Goal: Download file/media

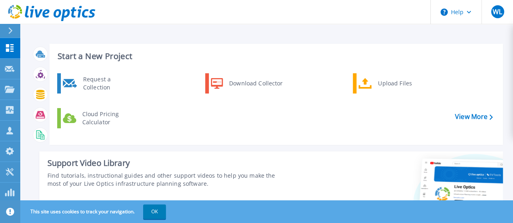
click at [13, 31] on div at bounding box center [13, 31] width 13 height 14
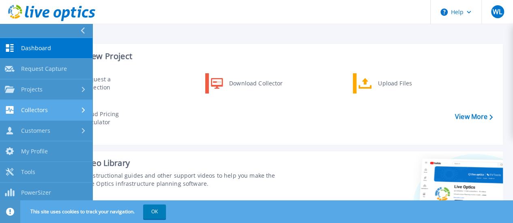
click at [51, 107] on div "Collectors" at bounding box center [46, 110] width 83 height 8
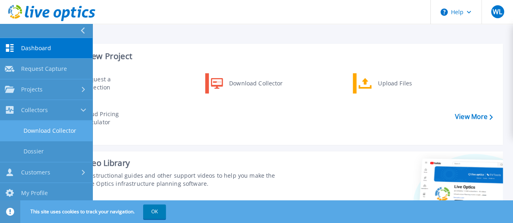
click at [50, 133] on link "Download Collector" at bounding box center [46, 131] width 92 height 21
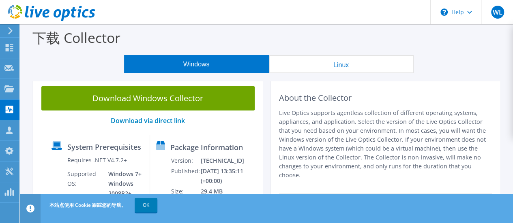
click at [9, 32] on icon at bounding box center [10, 30] width 6 height 7
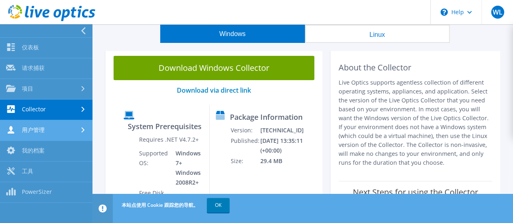
scroll to position [41, 0]
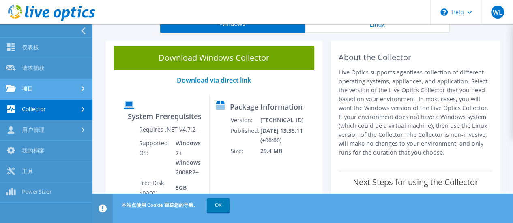
click at [49, 93] on link "项目" at bounding box center [46, 89] width 92 height 21
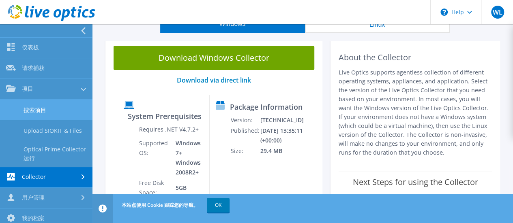
click at [58, 116] on link "搜索项目" at bounding box center [46, 110] width 92 height 21
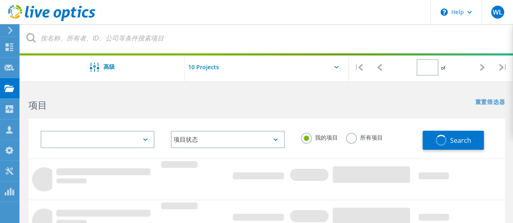
type input "1"
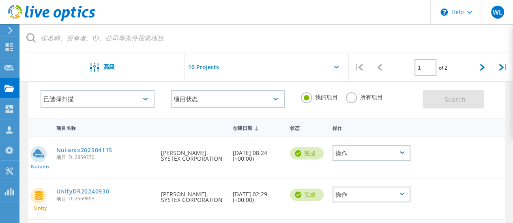
scroll to position [122, 0]
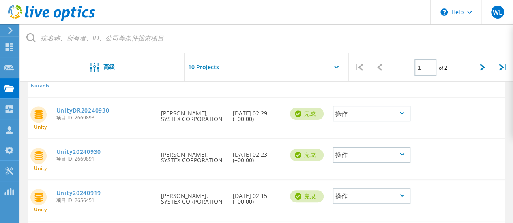
click at [361, 119] on div "操作" at bounding box center [371, 114] width 78 height 16
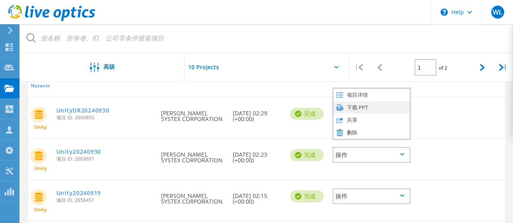
click at [363, 108] on div "下载 PPT" at bounding box center [371, 107] width 76 height 13
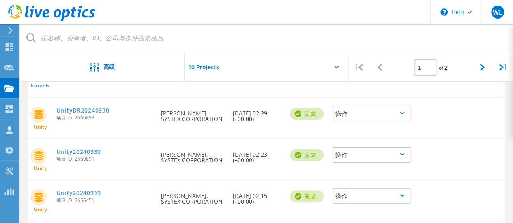
click at [352, 151] on div "操作" at bounding box center [371, 155] width 78 height 16
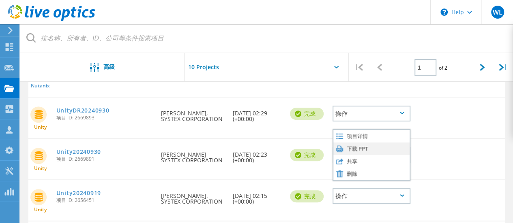
click at [360, 152] on div "下载 PPT" at bounding box center [371, 149] width 76 height 13
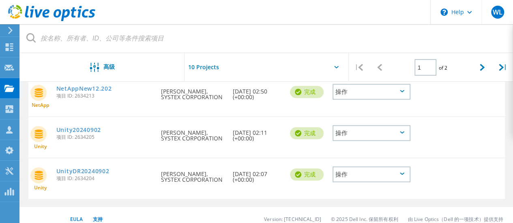
scroll to position [399, 0]
